Goal: Use online tool/utility: Utilize a website feature to perform a specific function

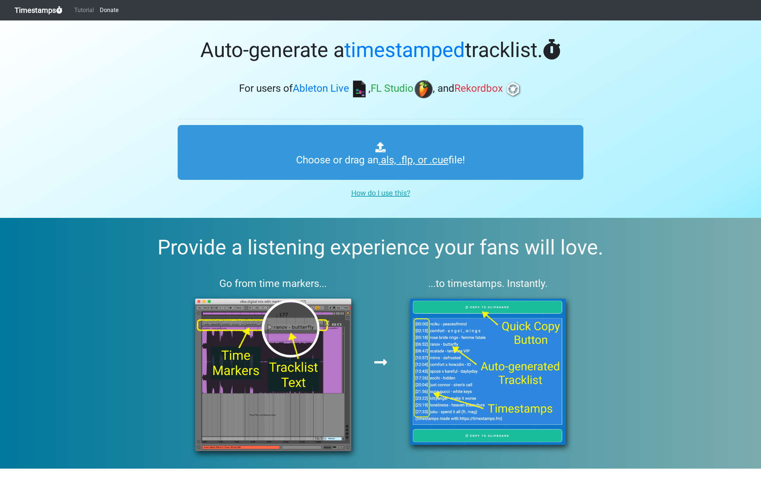
type input "C:\fakepath\Afrojack Mix.als"
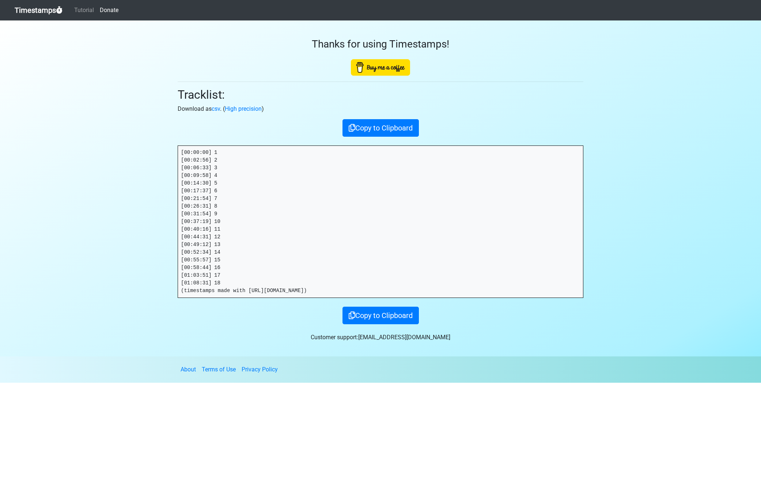
click at [215, 152] on pre "[00:00:00] 1 [00:02:56] 2 [00:06:33] 3 [00:09:58] 4 [00:14:30] 5 [00:17:37] 6 […" at bounding box center [380, 222] width 405 height 152
drag, startPoint x: 211, startPoint y: 152, endPoint x: 152, endPoint y: 150, distance: 59.3
click at [156, 150] on section "Thanks for using Timestamps! Tracklist: Download as csv . ( High precision ) Co…" at bounding box center [380, 188] width 761 height 336
drag, startPoint x: 212, startPoint y: 159, endPoint x: 148, endPoint y: 159, distance: 64.3
click at [148, 159] on section "Thanks for using Timestamps! Tracklist: Download as csv . ( High precision ) Co…" at bounding box center [380, 188] width 761 height 336
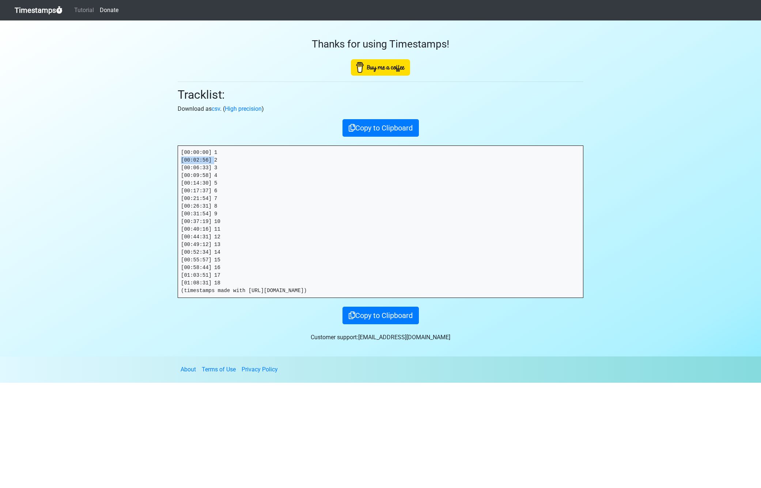
copy pre "[00:02:56]"
drag, startPoint x: 214, startPoint y: 168, endPoint x: 128, endPoint y: 165, distance: 85.2
click at [128, 165] on section "Thanks for using Timestamps! Tracklist: Download as csv . ( High precision ) Co…" at bounding box center [380, 188] width 761 height 336
copy pre "[00:06:33]"
drag, startPoint x: 215, startPoint y: 175, endPoint x: 136, endPoint y: 174, distance: 79.0
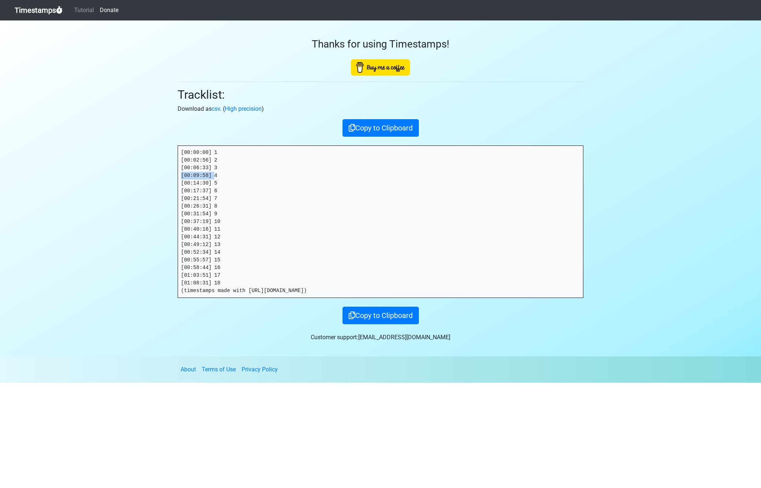
click at [137, 174] on section "Thanks for using Timestamps! Tracklist: Download as csv . ( High precision ) Co…" at bounding box center [380, 188] width 761 height 336
copy pre "[00:09:58]"
drag, startPoint x: 206, startPoint y: 184, endPoint x: 141, endPoint y: 185, distance: 64.7
click at [141, 185] on section "Thanks for using Timestamps! Tracklist: Download as csv . ( High precision ) Co…" at bounding box center [380, 188] width 761 height 336
copy pre "[00:14:30]"
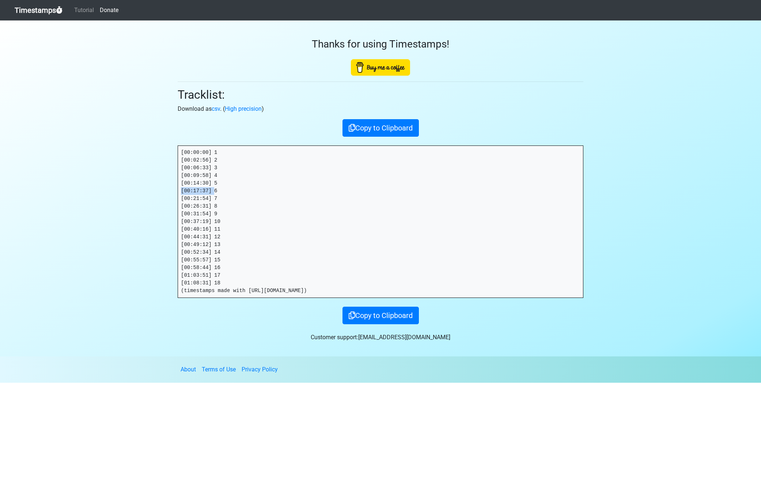
drag, startPoint x: 215, startPoint y: 189, endPoint x: 146, endPoint y: 189, distance: 68.7
click at [146, 189] on section "Thanks for using Timestamps! Tracklist: Download as csv . ( High precision ) Co…" at bounding box center [380, 188] width 761 height 336
copy pre "[00:17:37]"
drag, startPoint x: 182, startPoint y: 199, endPoint x: 140, endPoint y: 198, distance: 41.7
click at [140, 198] on section "Thanks for using Timestamps! Tracklist: Download as csv . ( High precision ) Co…" at bounding box center [380, 188] width 761 height 336
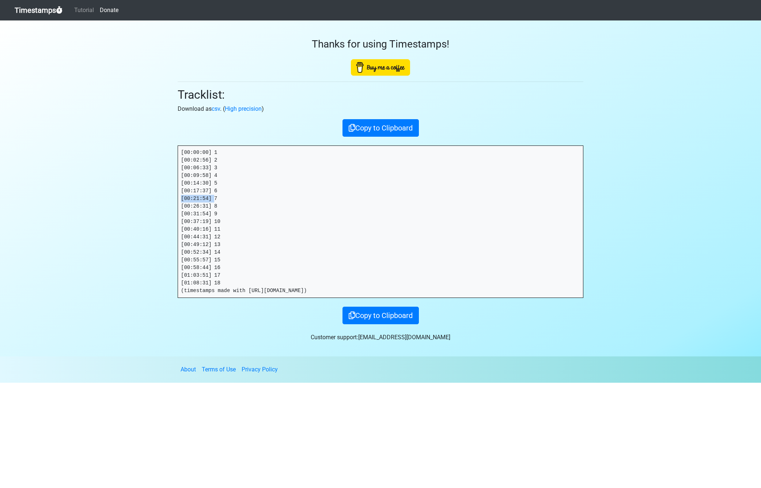
copy pre "[00:21:54]"
drag, startPoint x: 211, startPoint y: 207, endPoint x: 118, endPoint y: 207, distance: 93.2
click at [118, 207] on section "Thanks for using Timestamps! Tracklist: Download as csv . ( High precision ) Co…" at bounding box center [380, 188] width 761 height 336
copy pre "[00:26:31]"
click at [149, 212] on section "Thanks for using Timestamps! Tracklist: Download as csv . ( High precision ) Co…" at bounding box center [380, 188] width 761 height 336
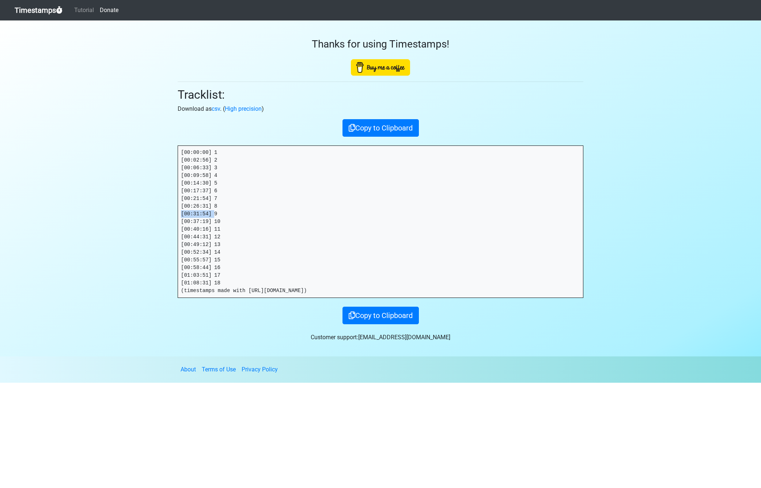
copy pre "[00:31:54]"
drag, startPoint x: 179, startPoint y: 222, endPoint x: 128, endPoint y: 222, distance: 51.6
click at [127, 222] on section "Thanks for using Timestamps! Tracklist: Download as csv . ( High precision ) Co…" at bounding box center [380, 188] width 761 height 336
copy pre "[00:37:19]"
drag, startPoint x: 215, startPoint y: 229, endPoint x: 130, endPoint y: 230, distance: 85.2
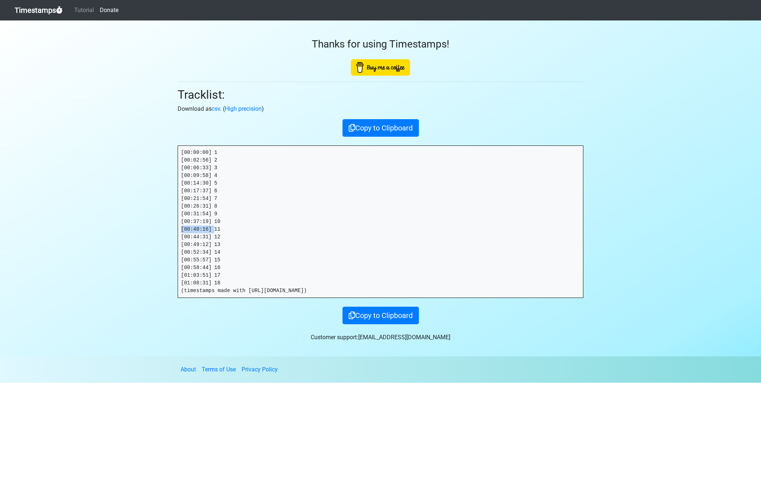
click at [131, 230] on section "Thanks for using Timestamps! Tracklist: Download as csv . ( High precision ) Co…" at bounding box center [380, 188] width 761 height 336
copy pre "[00:40:16]"
drag, startPoint x: 216, startPoint y: 237, endPoint x: 98, endPoint y: 233, distance: 117.8
click at [98, 233] on section "Thanks for using Timestamps! Tracklist: Download as csv . ( High precision ) Co…" at bounding box center [380, 188] width 761 height 336
drag, startPoint x: 216, startPoint y: 246, endPoint x: 124, endPoint y: 242, distance: 91.8
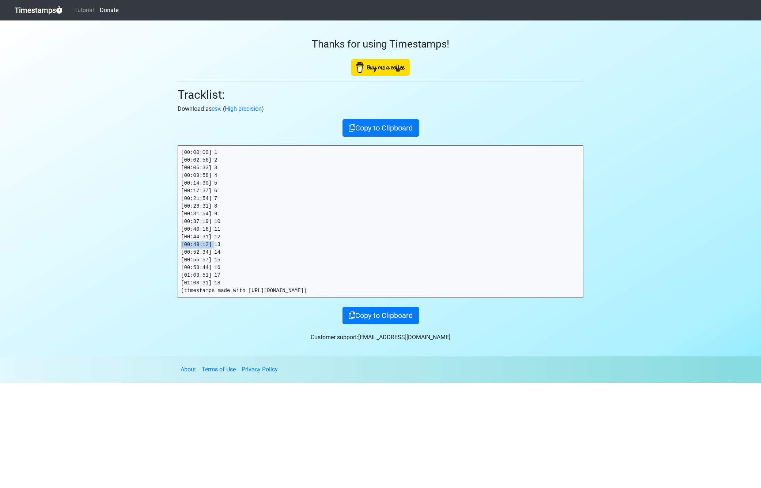
click at [124, 242] on section "Thanks for using Timestamps! Tracklist: Download as csv . ( High precision ) Co…" at bounding box center [380, 188] width 761 height 336
drag, startPoint x: 215, startPoint y: 251, endPoint x: 137, endPoint y: 248, distance: 77.2
click at [137, 248] on section "Thanks for using Timestamps! Tracklist: Download as csv . ( High precision ) Co…" at bounding box center [380, 188] width 761 height 336
drag, startPoint x: 216, startPoint y: 259, endPoint x: 129, endPoint y: 256, distance: 87.1
click at [130, 256] on section "Thanks for using Timestamps! Tracklist: Download as csv . ( High precision ) Co…" at bounding box center [380, 188] width 761 height 336
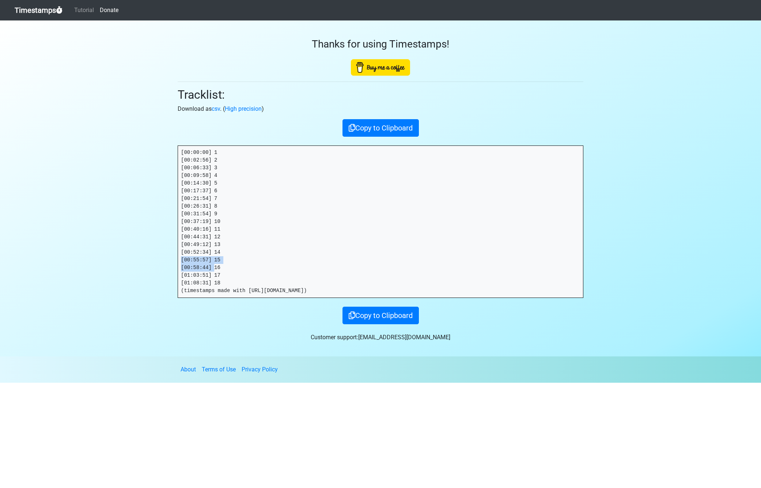
drag, startPoint x: 216, startPoint y: 268, endPoint x: 133, endPoint y: 259, distance: 83.8
click at [134, 262] on section "Thanks for using Timestamps! Tracklist: Download as csv . ( High precision ) Co…" at bounding box center [380, 188] width 761 height 336
drag, startPoint x: 216, startPoint y: 258, endPoint x: 215, endPoint y: 264, distance: 6.4
click at [216, 259] on pre "[00:00:00] 1 [00:02:56] 2 [00:06:33] 3 [00:09:58] 4 [00:14:30] 5 [00:17:37] 6 […" at bounding box center [380, 222] width 405 height 152
drag, startPoint x: 215, startPoint y: 259, endPoint x: 124, endPoint y: 259, distance: 91.0
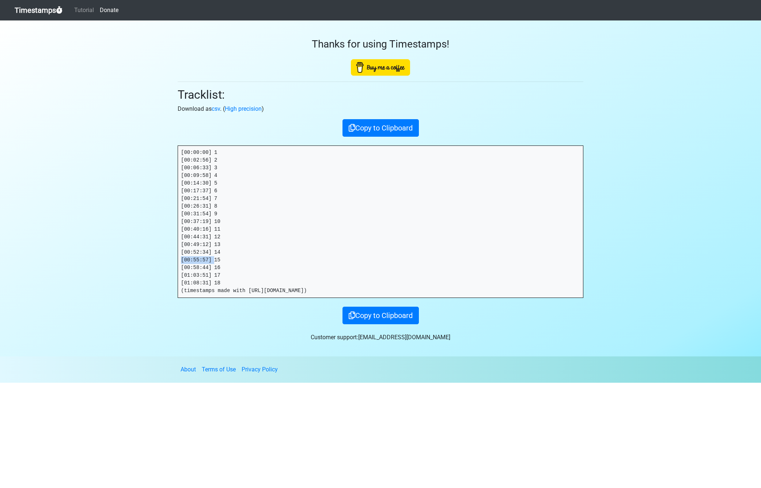
click at [125, 259] on section "Thanks for using Timestamps! Tracklist: Download as csv . ( High precision ) Co…" at bounding box center [380, 188] width 761 height 336
drag, startPoint x: 215, startPoint y: 268, endPoint x: 89, endPoint y: 264, distance: 126.2
click at [89, 264] on section "Thanks for using Timestamps! Tracklist: Download as csv . ( High precision ) Co…" at bounding box center [380, 188] width 761 height 336
drag, startPoint x: 215, startPoint y: 283, endPoint x: 125, endPoint y: 281, distance: 89.9
click at [126, 281] on section "Thanks for using Timestamps! Tracklist: Download as csv . ( High precision ) Co…" at bounding box center [380, 188] width 761 height 336
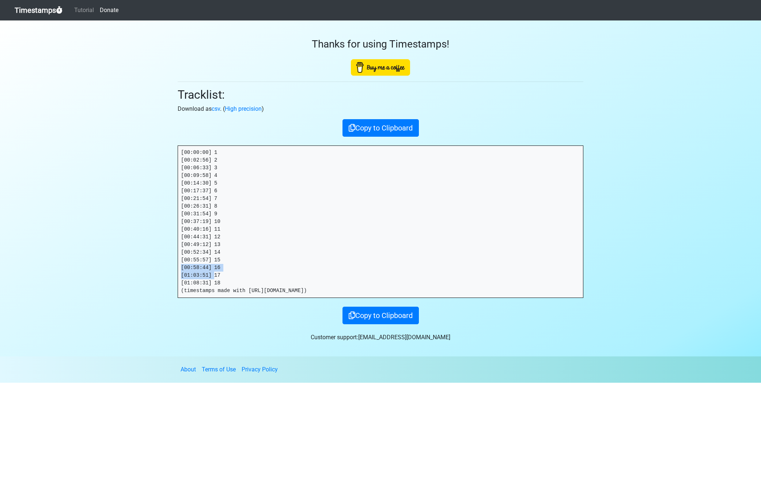
drag, startPoint x: 215, startPoint y: 272, endPoint x: 112, endPoint y: 268, distance: 102.8
click at [113, 269] on section "Thanks for using Timestamps! Tracklist: Download as csv . ( High precision ) Co…" at bounding box center [380, 188] width 761 height 336
drag, startPoint x: 201, startPoint y: 267, endPoint x: 209, endPoint y: 278, distance: 13.4
click at [201, 267] on pre "[00:00:00] 1 [00:02:56] 2 [00:06:33] 3 [00:09:58] 4 [00:14:30] 5 [00:17:37] 6 […" at bounding box center [380, 222] width 405 height 152
drag, startPoint x: 215, startPoint y: 275, endPoint x: 138, endPoint y: 275, distance: 76.8
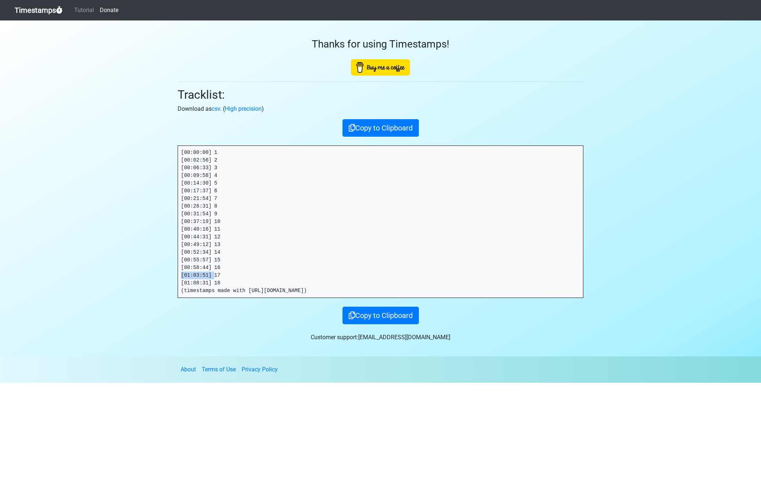
click at [138, 275] on section "Thanks for using Timestamps! Tracklist: Download as csv . ( High precision ) Co…" at bounding box center [380, 188] width 761 height 336
drag, startPoint x: 215, startPoint y: 268, endPoint x: 140, endPoint y: 262, distance: 75.5
click at [140, 262] on section "Thanks for using Timestamps! Tracklist: Download as csv . ( High precision ) Co…" at bounding box center [380, 188] width 761 height 336
drag, startPoint x: 189, startPoint y: 266, endPoint x: 218, endPoint y: 269, distance: 29.4
click at [193, 267] on pre "[00:00:00] 1 [00:02:56] 2 [00:06:33] 3 [00:09:58] 4 [00:14:30] 5 [00:17:37] 6 […" at bounding box center [380, 222] width 405 height 152
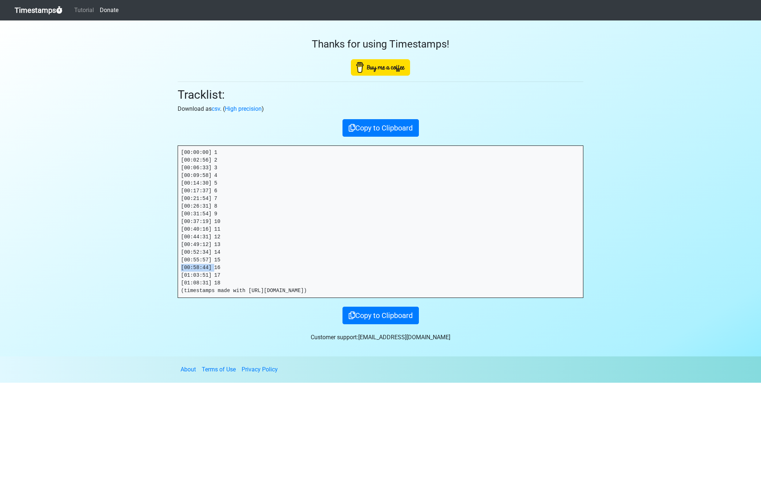
drag, startPoint x: 213, startPoint y: 268, endPoint x: 140, endPoint y: 265, distance: 73.2
click at [140, 265] on section "Thanks for using Timestamps! Tracklist: Download as csv . ( High precision ) Co…" at bounding box center [380, 188] width 761 height 336
drag, startPoint x: 193, startPoint y: 260, endPoint x: 133, endPoint y: 257, distance: 60.0
click at [133, 257] on section "Thanks for using Timestamps! Tracklist: Download as csv . ( High precision ) Co…" at bounding box center [380, 188] width 761 height 336
